Goal: Task Accomplishment & Management: Manage account settings

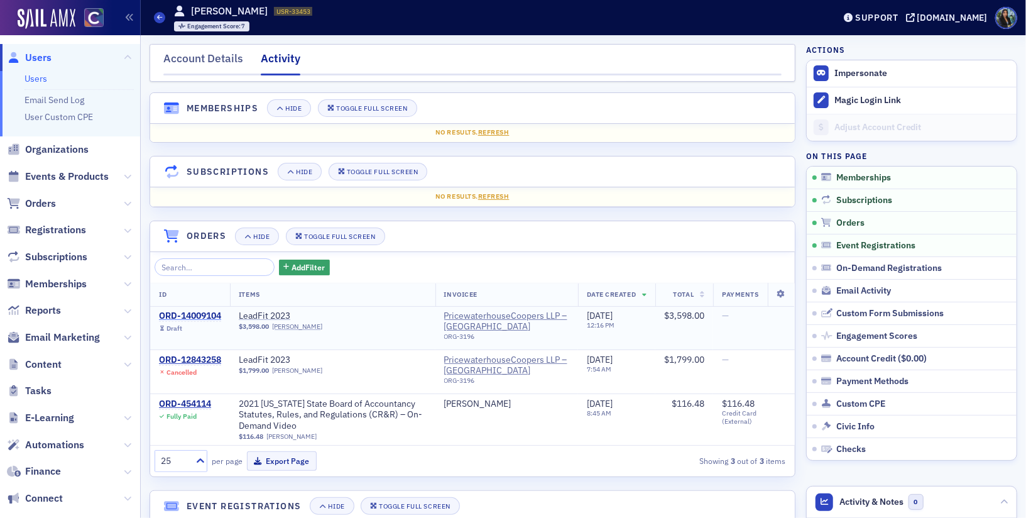
click at [200, 314] on div "ORD-14009104" at bounding box center [190, 315] width 62 height 11
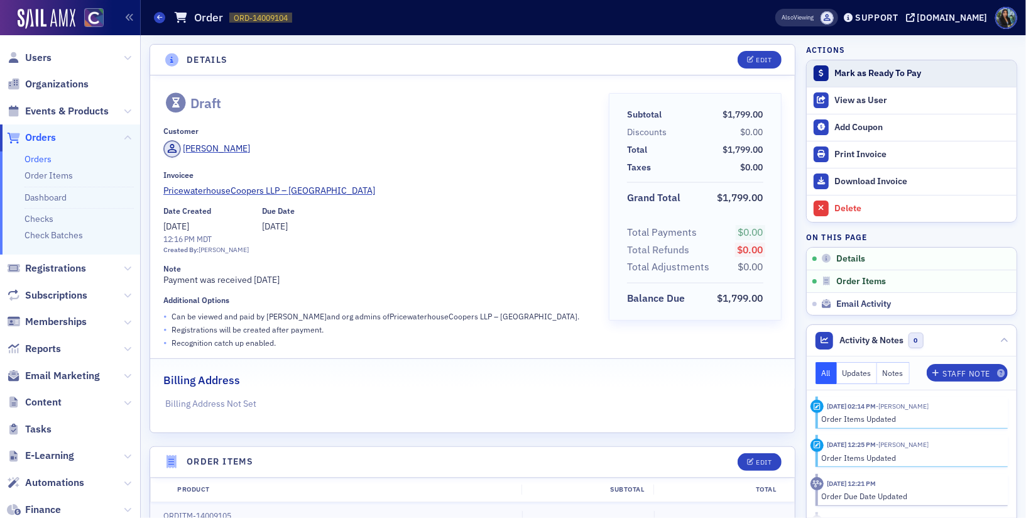
click at [871, 76] on div "Mark as Ready To Pay" at bounding box center [922, 73] width 176 height 11
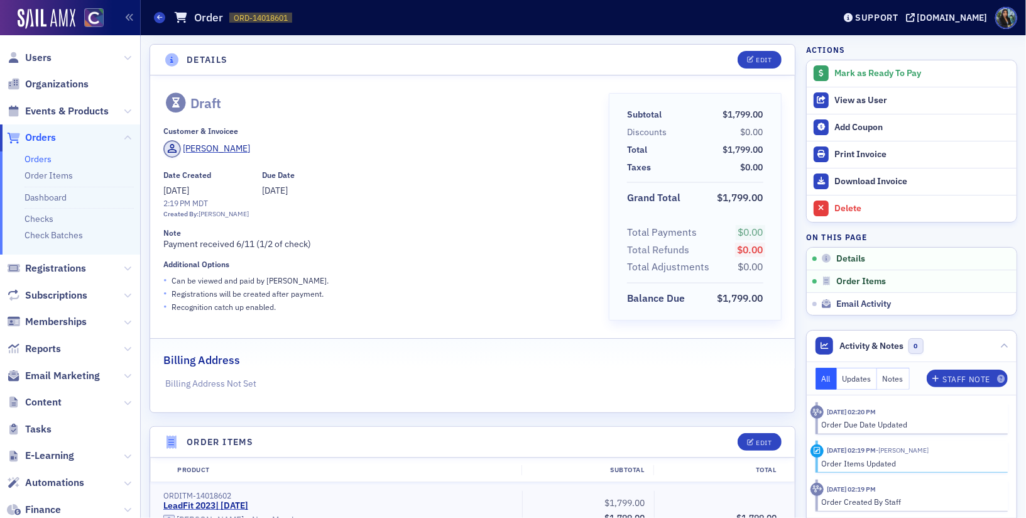
scroll to position [2, 0]
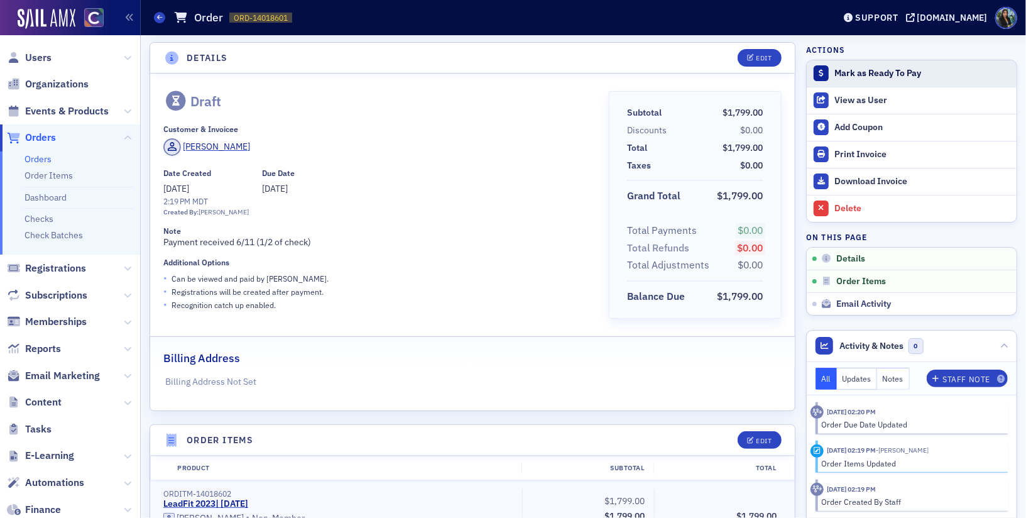
click at [853, 75] on div "Mark as Ready To Pay" at bounding box center [922, 73] width 176 height 11
